Goal: Check status

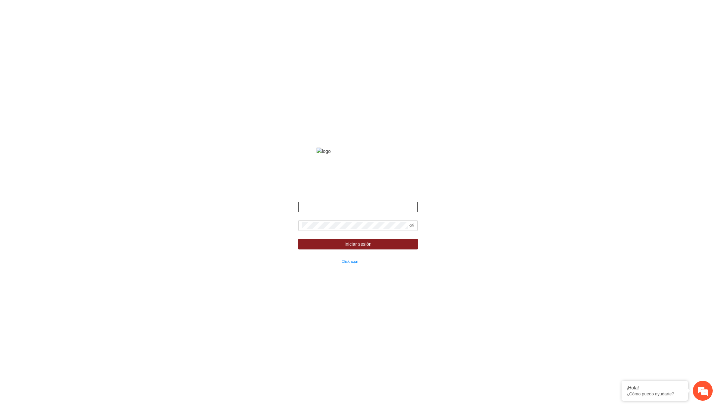
click at [327, 212] on input "text" at bounding box center [357, 206] width 119 height 11
type input "**********"
click at [414, 231] on span at bounding box center [357, 225] width 119 height 11
click at [410, 228] on icon "eye-invisible" at bounding box center [411, 225] width 5 height 5
click at [392, 244] on form "**********" at bounding box center [357, 232] width 119 height 63
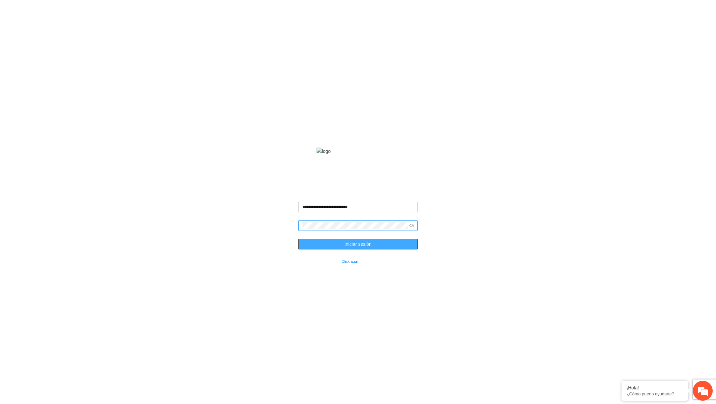
click at [386, 249] on button "Iniciar sesión" at bounding box center [357, 244] width 119 height 11
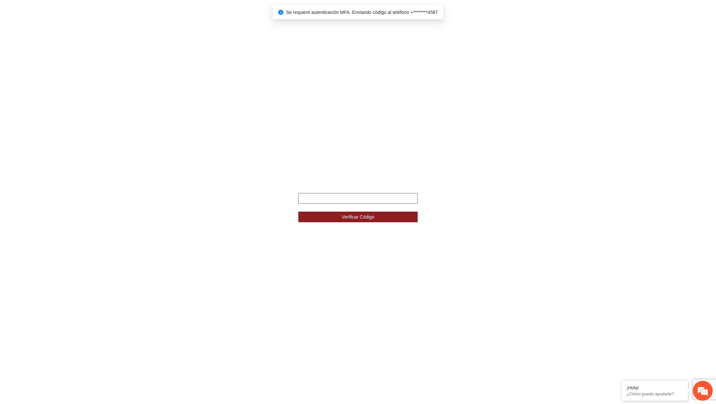
click at [384, 200] on input "text" at bounding box center [357, 198] width 119 height 11
type input "******"
click at [298, 211] on button "Verificar Código" at bounding box center [357, 216] width 119 height 11
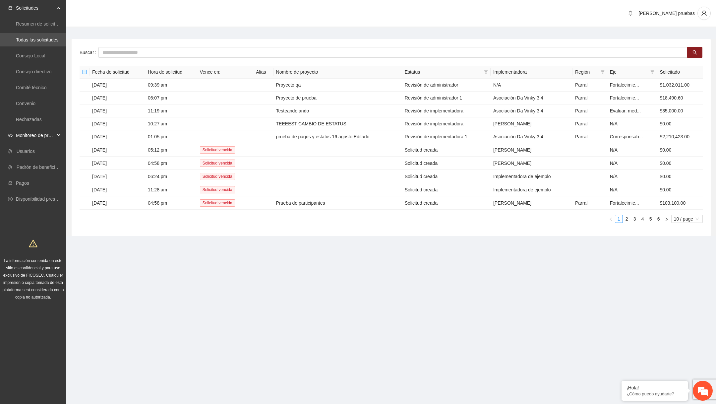
click at [52, 134] on span "Monitoreo de proyectos" at bounding box center [35, 135] width 39 height 13
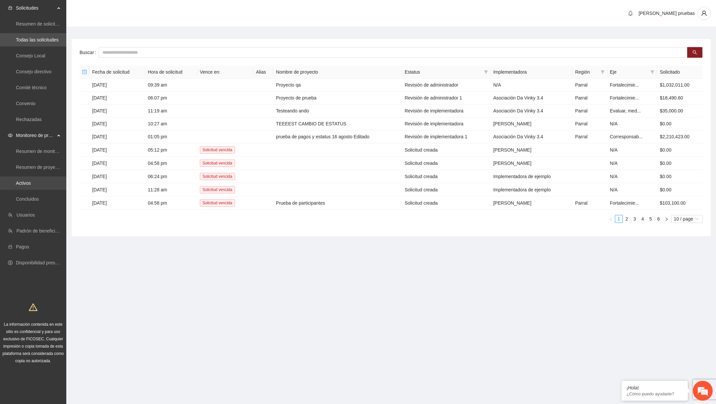
click at [31, 186] on link "Activos" at bounding box center [23, 182] width 15 height 5
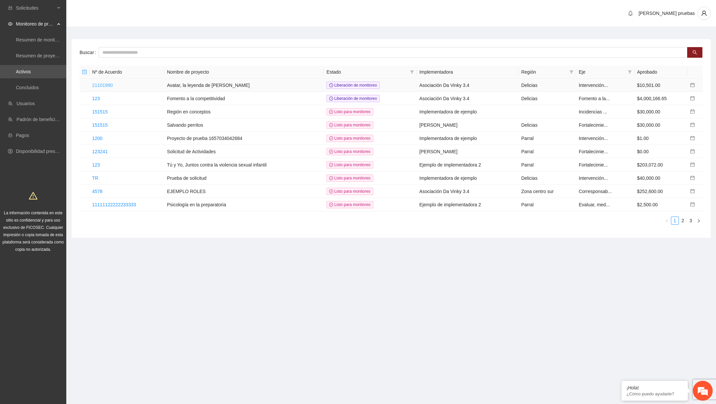
click at [113, 85] on link "21101990" at bounding box center [102, 85] width 21 height 5
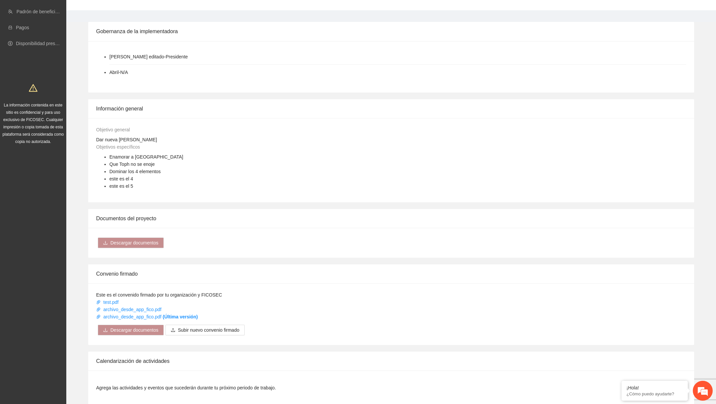
scroll to position [387, 0]
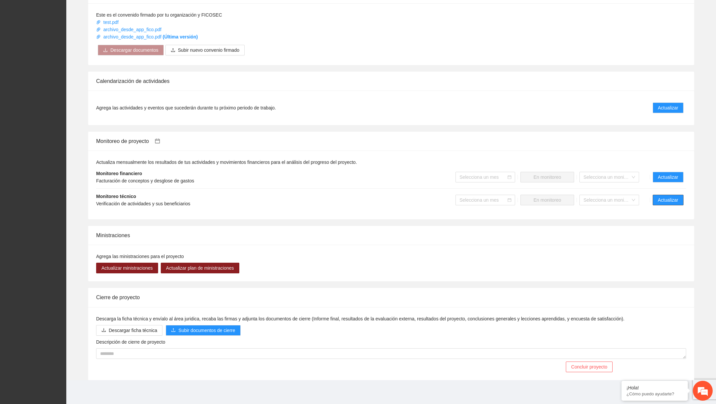
click at [663, 199] on span "Actualizar" at bounding box center [668, 199] width 20 height 7
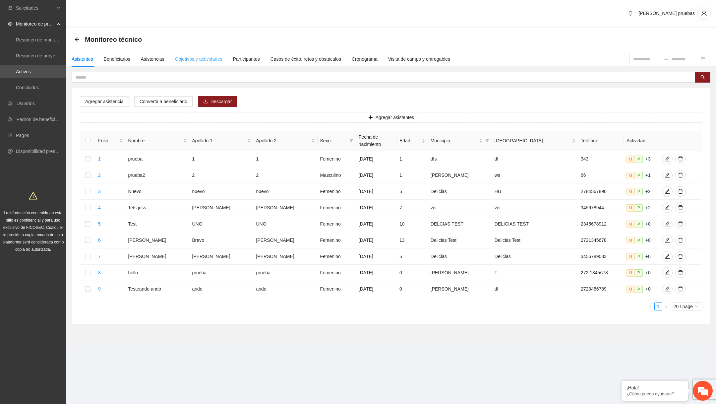
click at [184, 52] on div "Objetivos y actividades" at bounding box center [198, 58] width 47 height 15
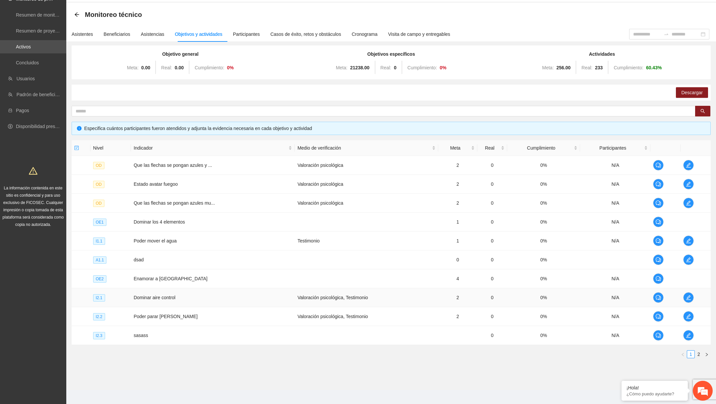
scroll to position [28, 0]
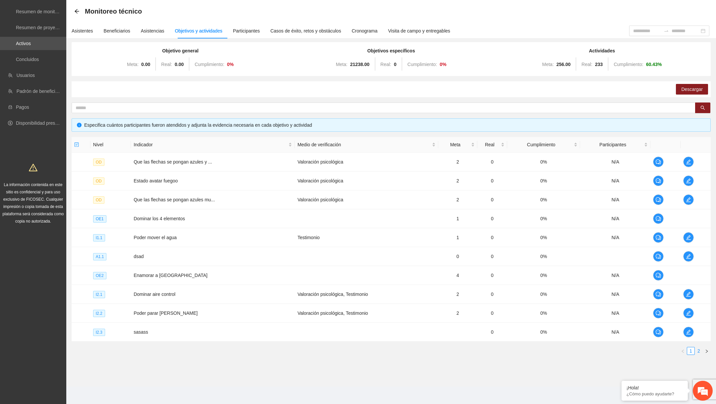
click at [701, 350] on link "2" at bounding box center [698, 350] width 7 height 7
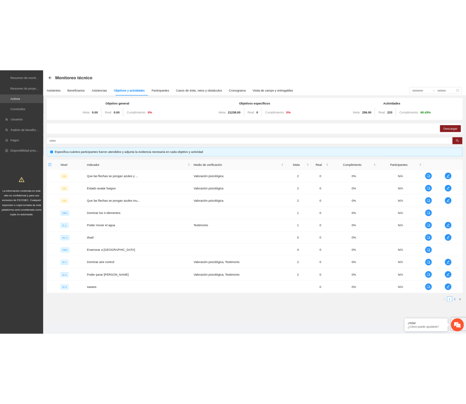
scroll to position [9, 0]
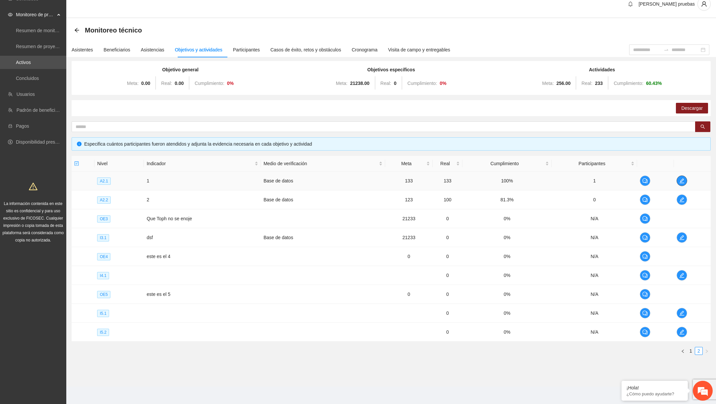
click at [683, 180] on icon "edit" at bounding box center [681, 180] width 5 height 5
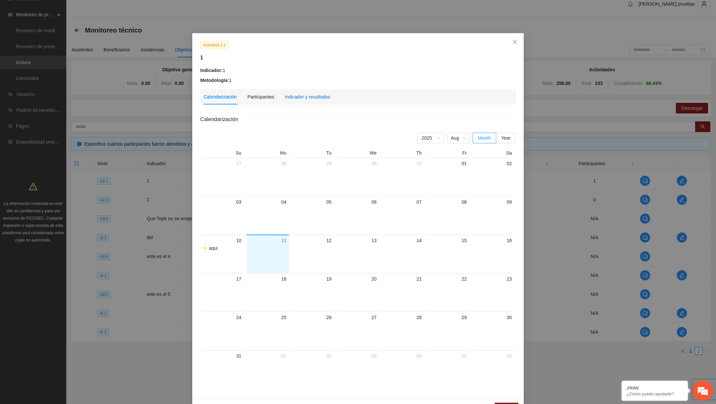
click at [308, 98] on div "Indicador y resultados" at bounding box center [307, 96] width 45 height 7
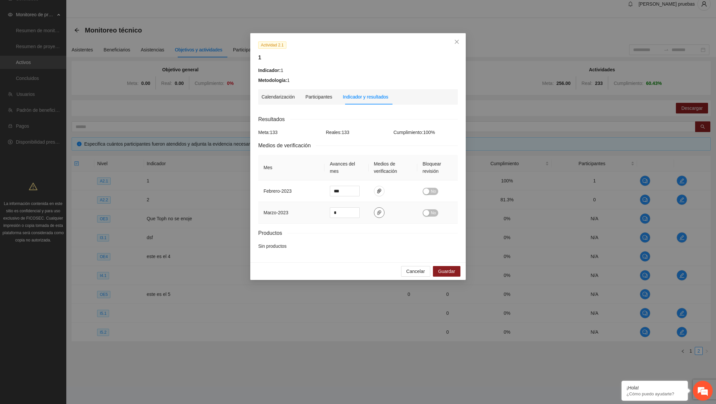
click at [377, 213] on icon "paper-clip" at bounding box center [379, 212] width 4 height 5
click at [375, 234] on div "Productos" at bounding box center [357, 233] width 199 height 8
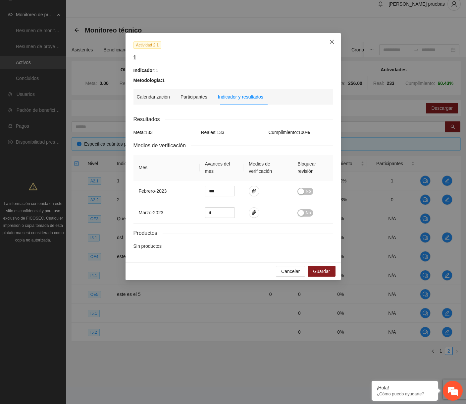
click at [335, 36] on span "Close" at bounding box center [332, 42] width 18 height 18
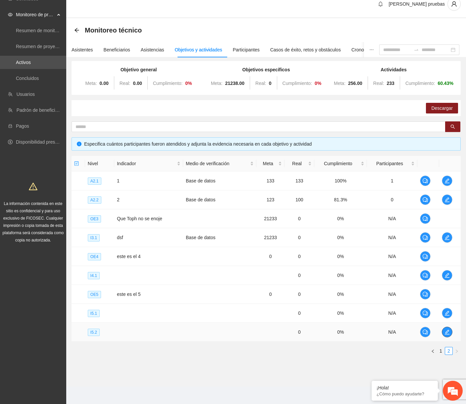
click at [453, 332] on button "button" at bounding box center [447, 331] width 11 height 11
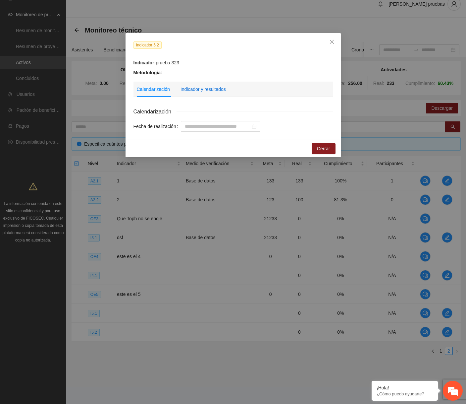
click at [198, 89] on div "Indicador y resultados" at bounding box center [203, 88] width 45 height 7
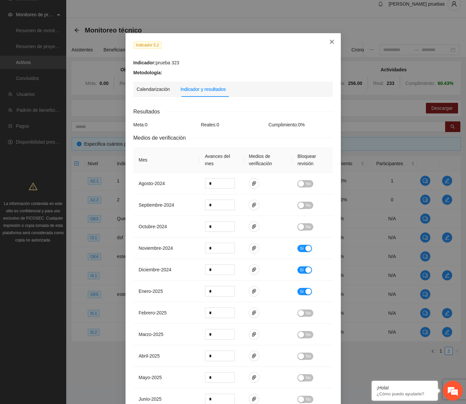
click at [335, 42] on span "Close" at bounding box center [332, 42] width 18 height 18
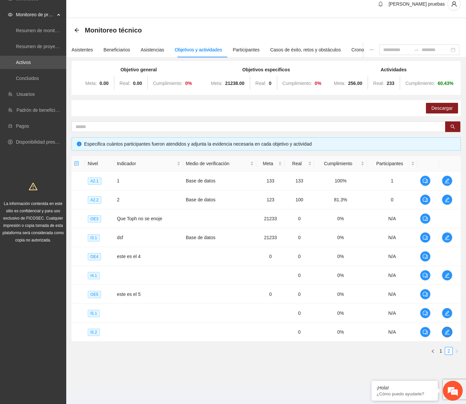
scroll to position [0, 0]
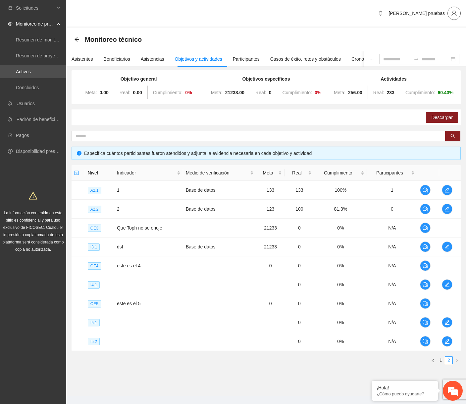
click at [454, 16] on icon "user" at bounding box center [454, 13] width 6 height 6
click at [447, 321] on icon "edit" at bounding box center [447, 321] width 5 height 5
